Goal: Find specific page/section: Find specific page/section

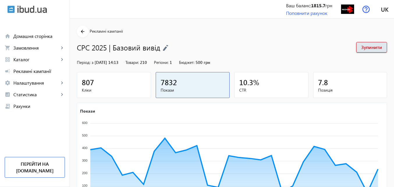
scroll to position [29, 0]
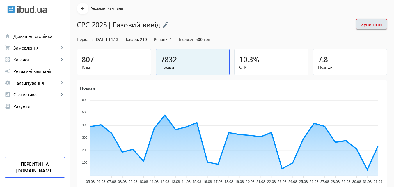
scroll to position [58, 0]
